Goal: Task Accomplishment & Management: Use online tool/utility

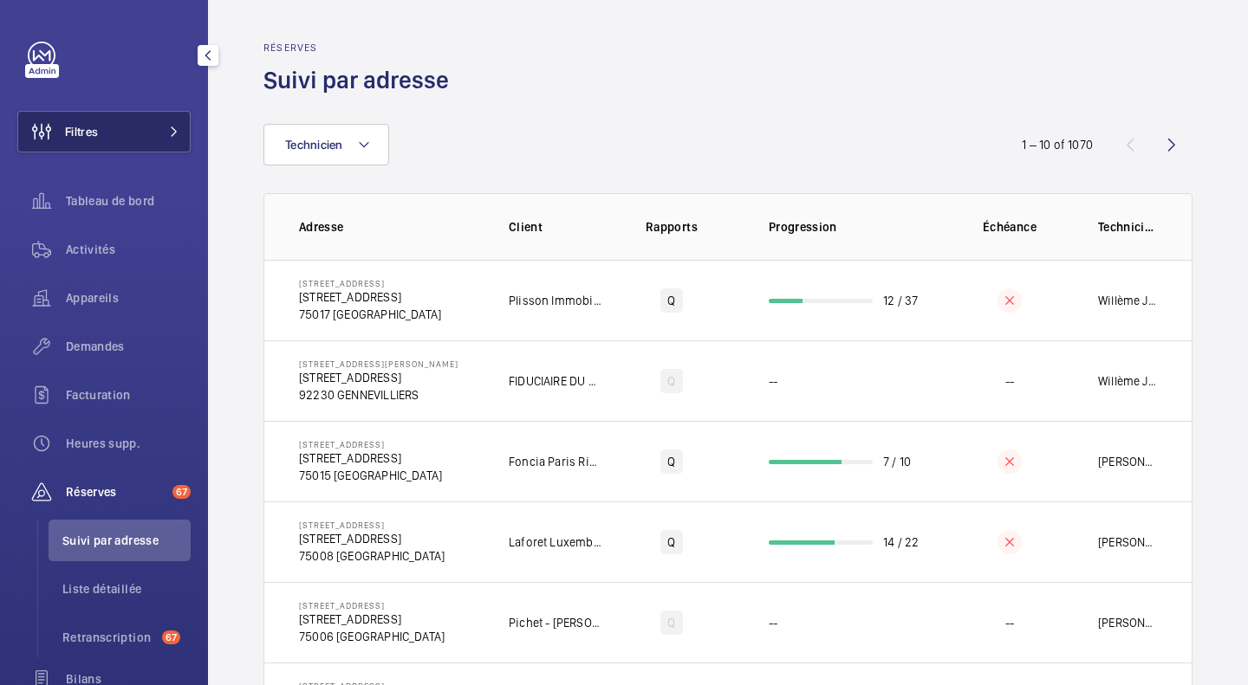
click at [134, 143] on button "Filtres" at bounding box center [103, 132] width 173 height 42
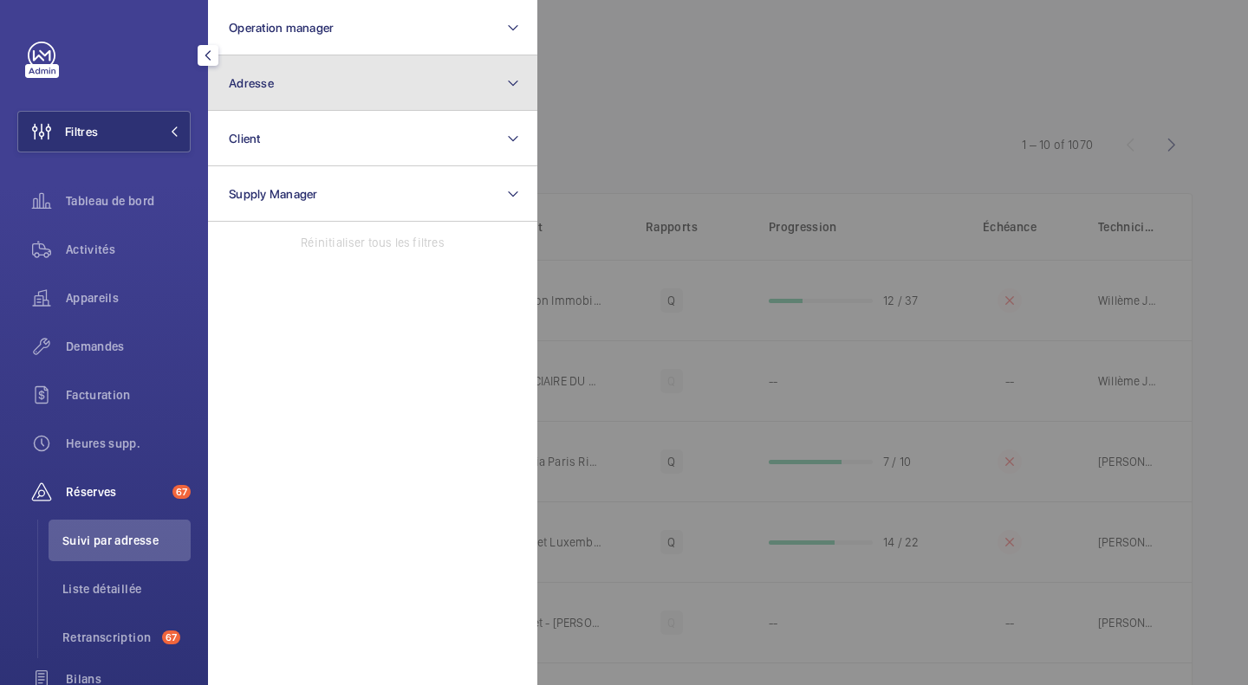
click at [352, 91] on button "Adresse" at bounding box center [372, 82] width 329 height 55
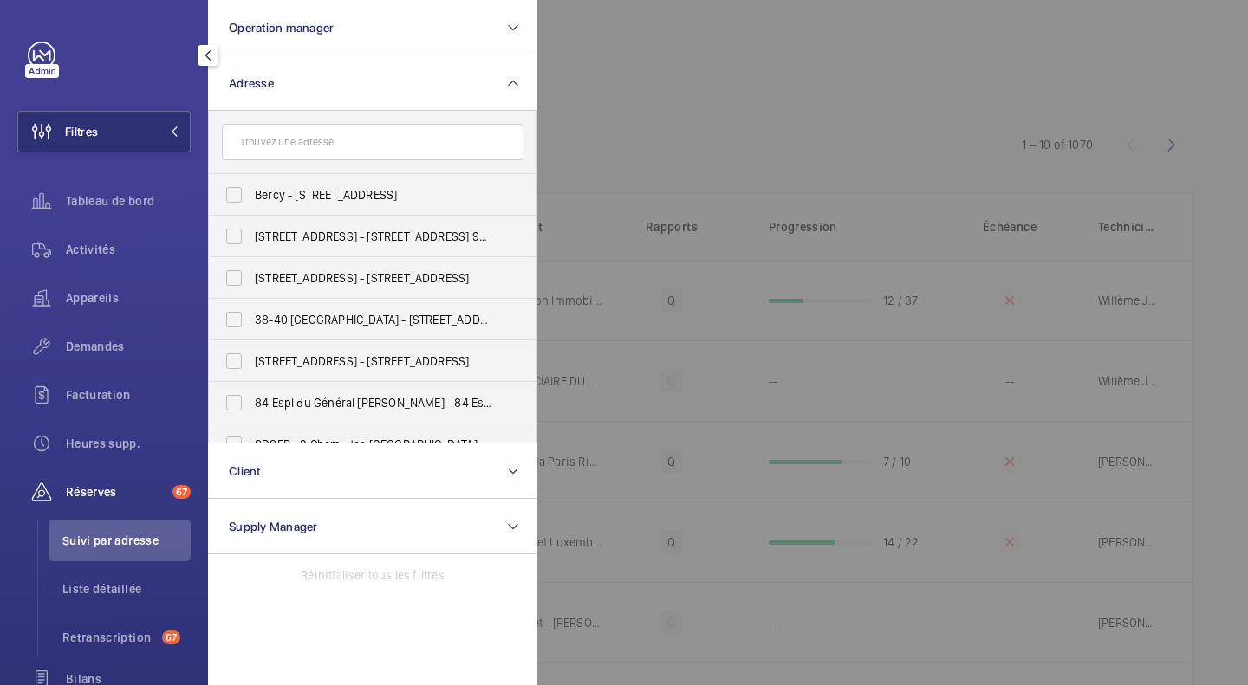
click at [323, 135] on input "text" at bounding box center [373, 142] width 302 height 36
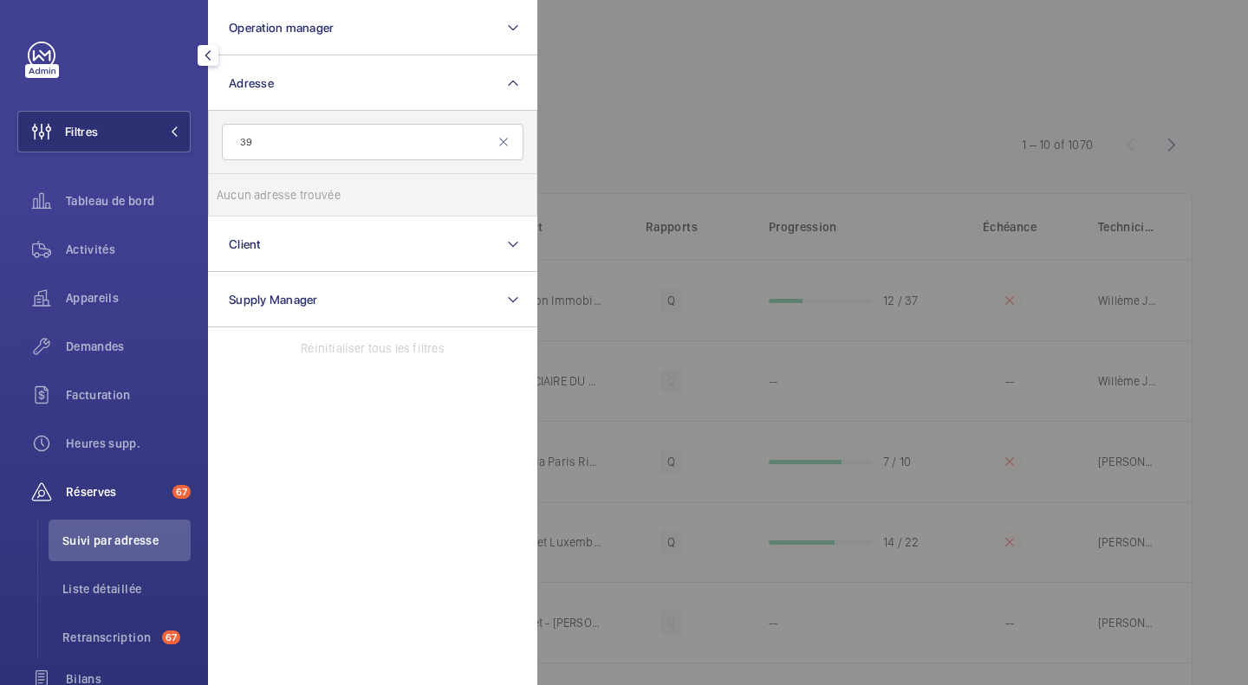
type input "3"
click at [250, 142] on input "lachapellle" at bounding box center [373, 142] width 302 height 36
type input "la chapellle"
drag, startPoint x: 309, startPoint y: 147, endPoint x: 206, endPoint y: 159, distance: 103.8
click at [206, 159] on div "Filtres Operation manager Adresse la chapellle Aucun adresse trouvée Réinitiali…" at bounding box center [104, 342] width 208 height 685
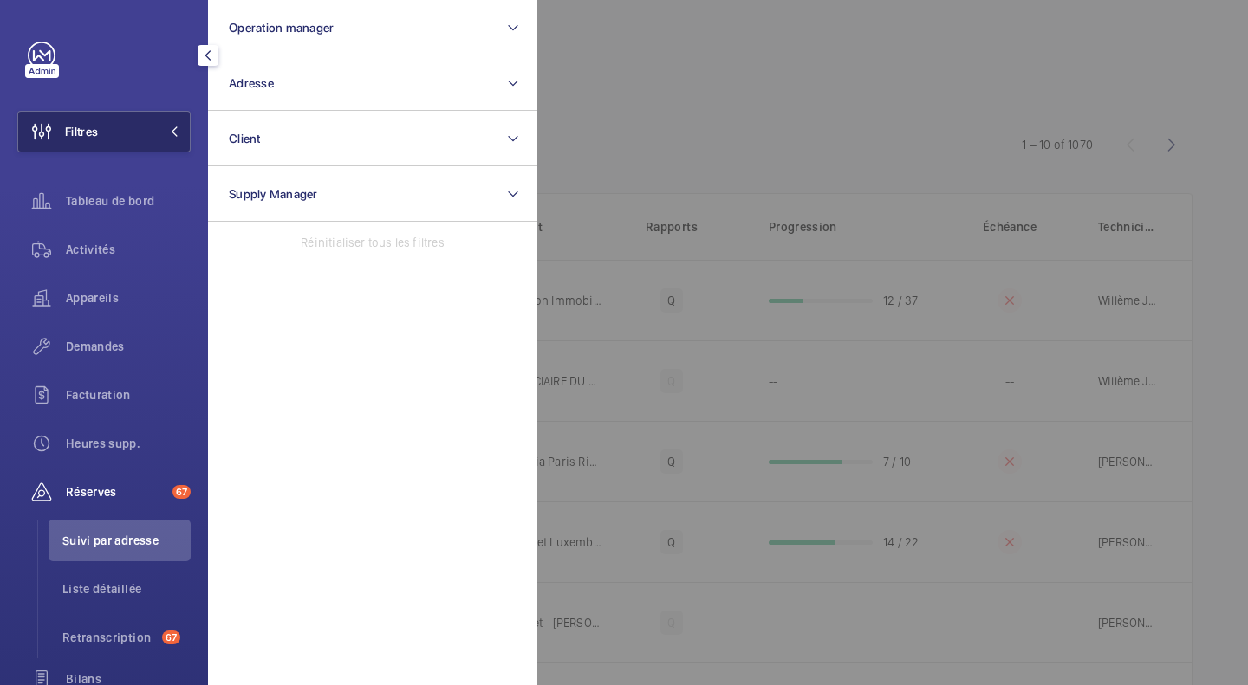
click at [125, 134] on button "Filtres" at bounding box center [103, 132] width 173 height 42
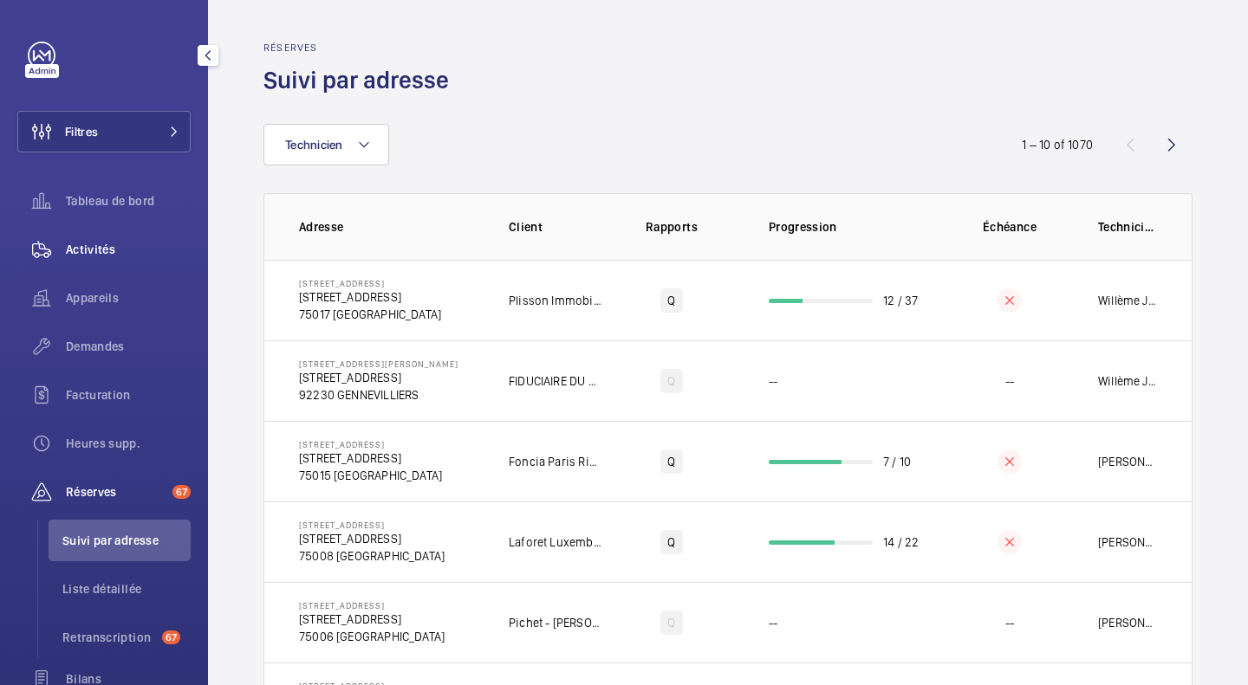
click at [90, 246] on span "Activités" at bounding box center [128, 249] width 125 height 17
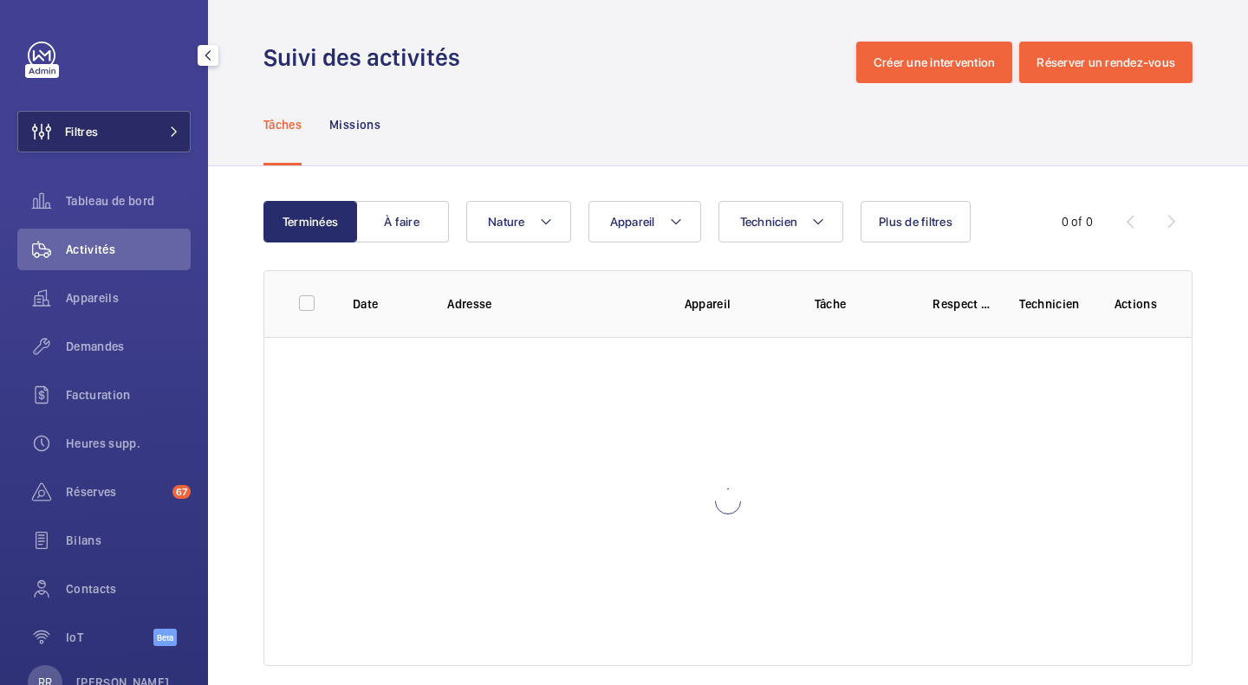
click at [156, 121] on button "Filtres" at bounding box center [103, 132] width 173 height 42
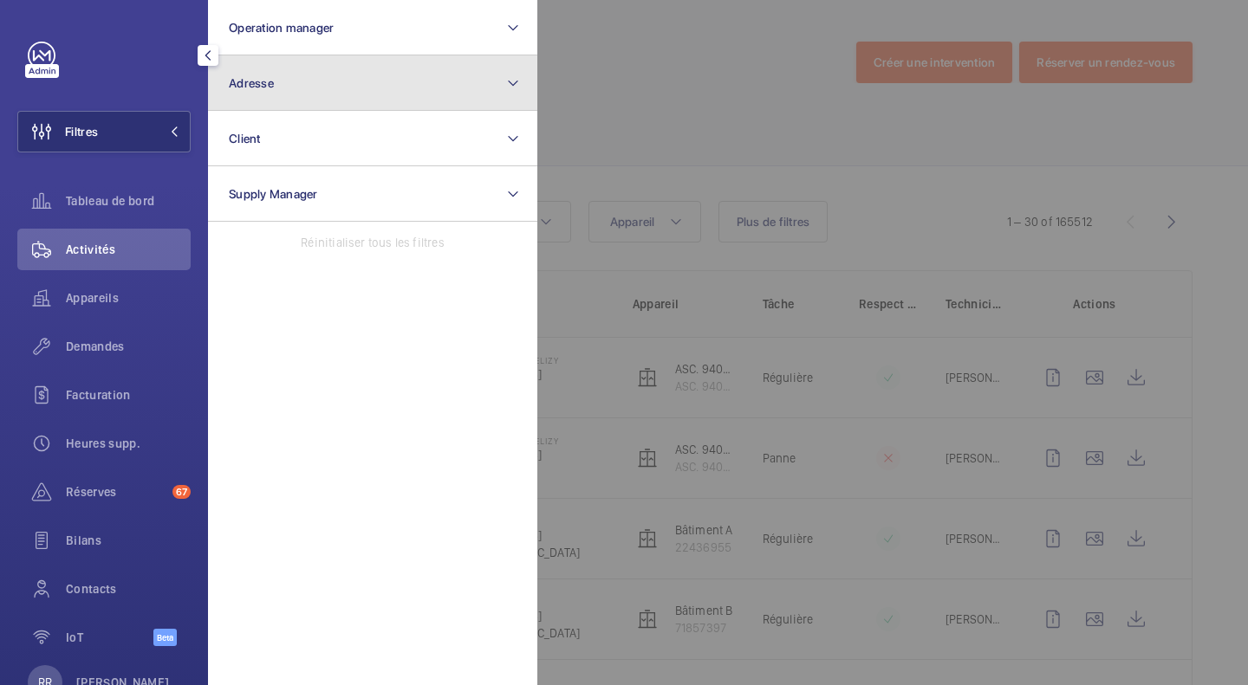
click at [318, 78] on button "Adresse" at bounding box center [372, 82] width 329 height 55
